Goal: Information Seeking & Learning: Learn about a topic

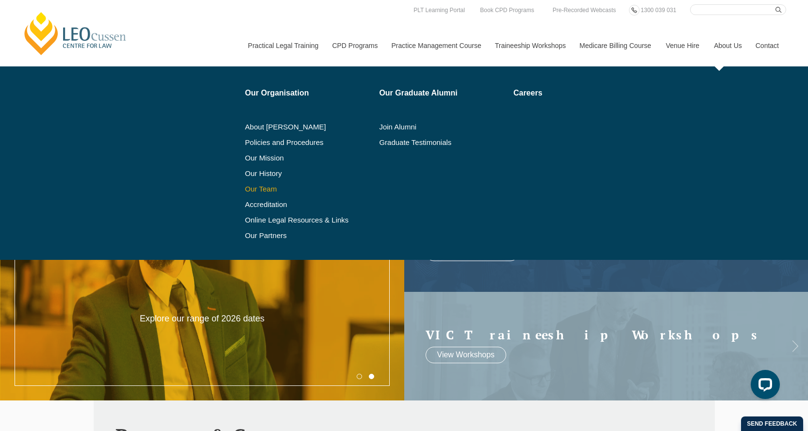
click at [259, 186] on link "Our Team" at bounding box center [309, 189] width 128 height 8
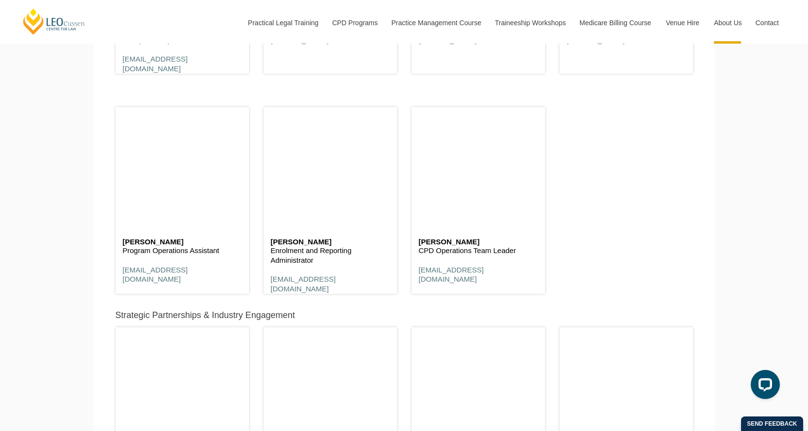
scroll to position [3592, 0]
